Goal: Navigation & Orientation: Find specific page/section

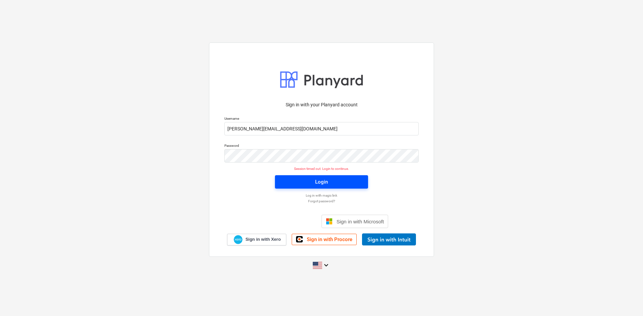
click at [329, 183] on span "Login" at bounding box center [321, 182] width 77 height 9
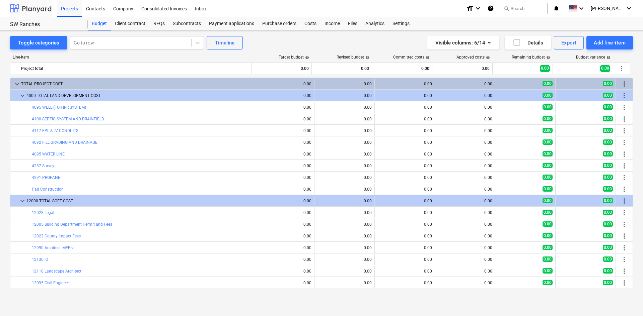
click at [32, 11] on div at bounding box center [31, 8] width 42 height 17
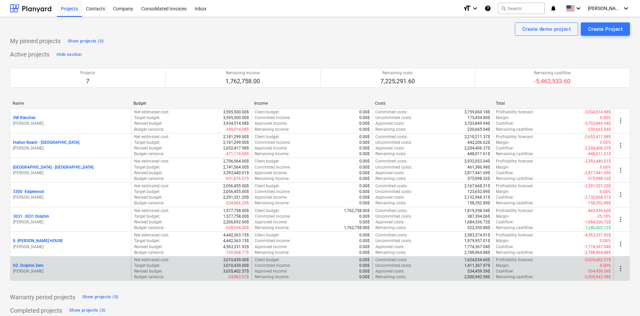
click at [36, 265] on p "DZ - Dolphin Zero" at bounding box center [28, 266] width 30 height 6
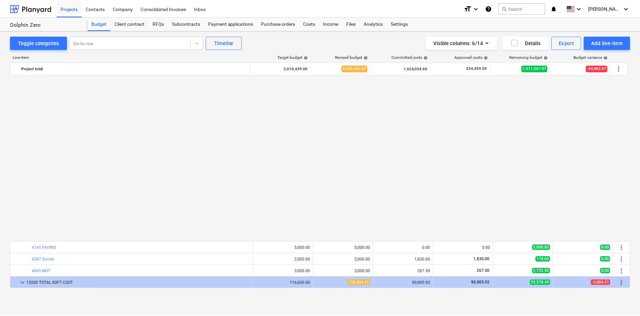
scroll to position [402, 0]
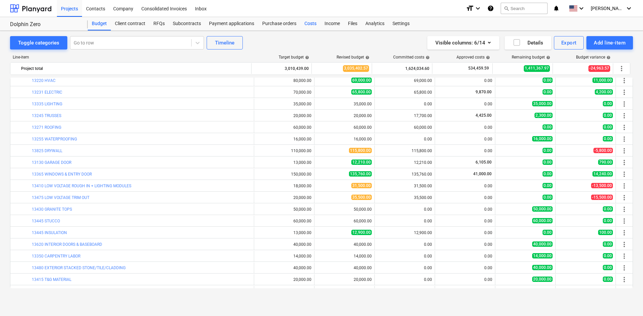
click at [311, 22] on div "Costs" at bounding box center [310, 23] width 20 height 13
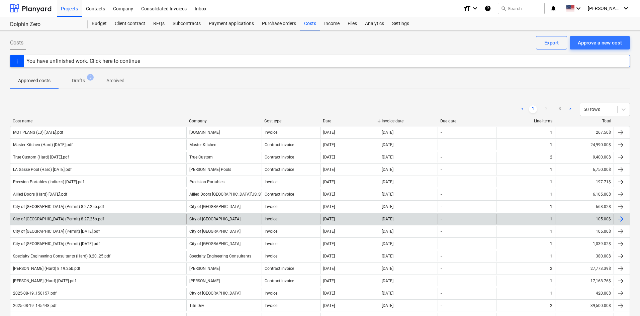
click at [151, 220] on div "City of [GEOGRAPHIC_DATA] (Permit) 8.27.25b.pdf" at bounding box center [98, 219] width 176 height 11
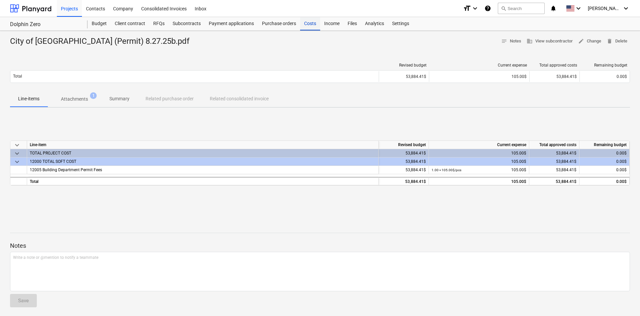
click at [306, 26] on div "Costs" at bounding box center [310, 23] width 20 height 13
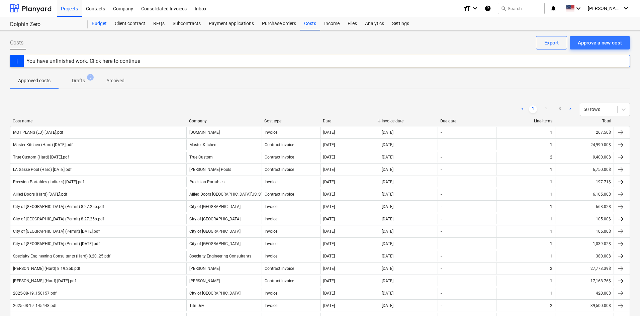
click at [99, 26] on div "Budget" at bounding box center [99, 23] width 23 height 13
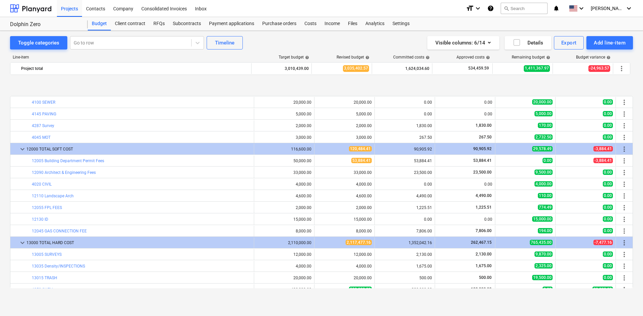
scroll to position [201, 0]
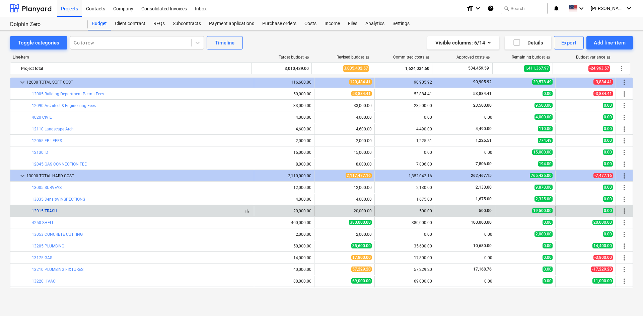
click at [49, 212] on link "13015 TRASH" at bounding box center [44, 211] width 25 height 5
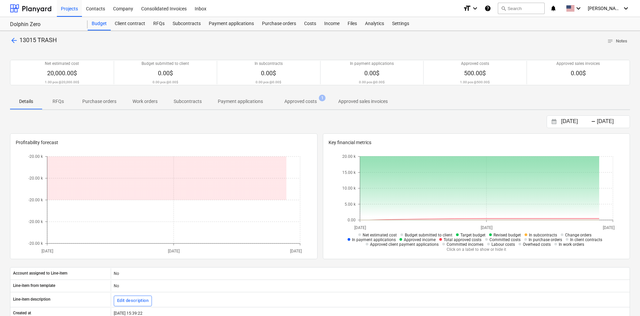
click at [290, 100] on p "Approved costs" at bounding box center [301, 101] width 32 height 7
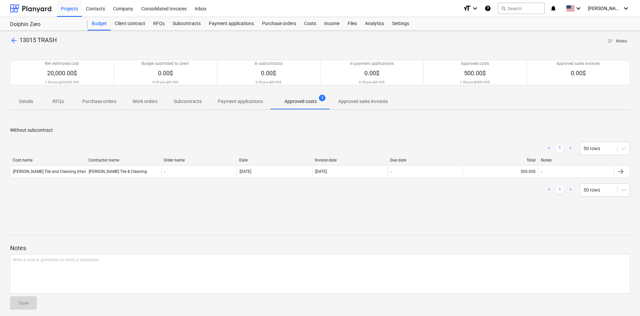
click at [12, 42] on span "arrow_back" at bounding box center [14, 40] width 8 height 8
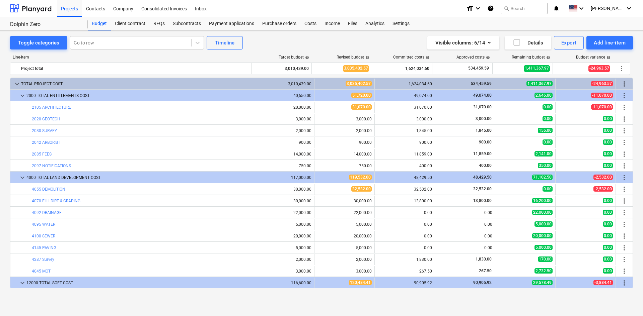
scroll to position [201, 0]
